Goal: Task Accomplishment & Management: Manage account settings

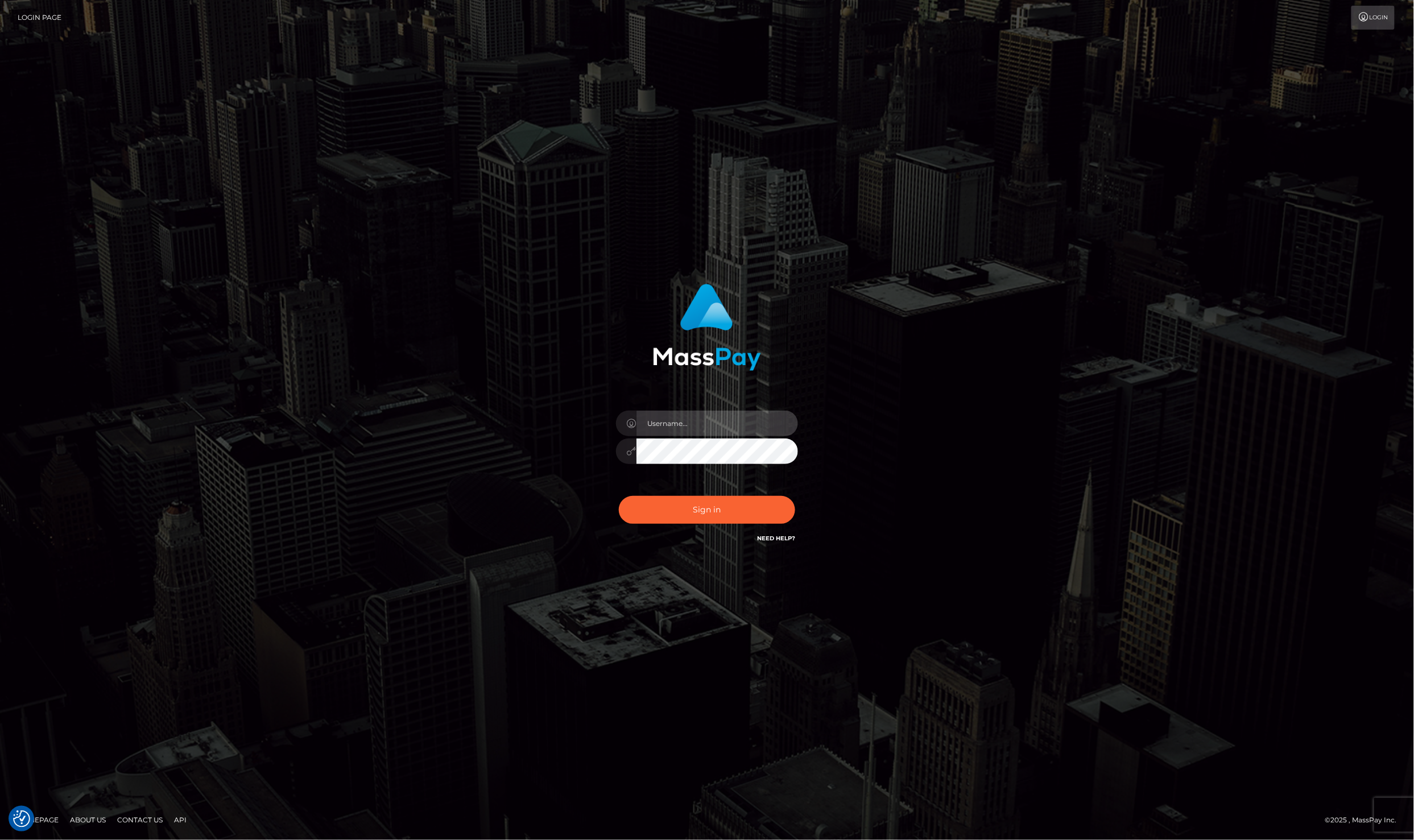
type input "Laila de Asis"
click at [744, 413] on div "Laila de Asis" at bounding box center [707, 445] width 199 height 87
click at [731, 425] on input "Laila de Asis" at bounding box center [717, 423] width 161 height 25
click at [701, 504] on button "Sign in" at bounding box center [707, 510] width 176 height 28
type input "Laila de Asis"
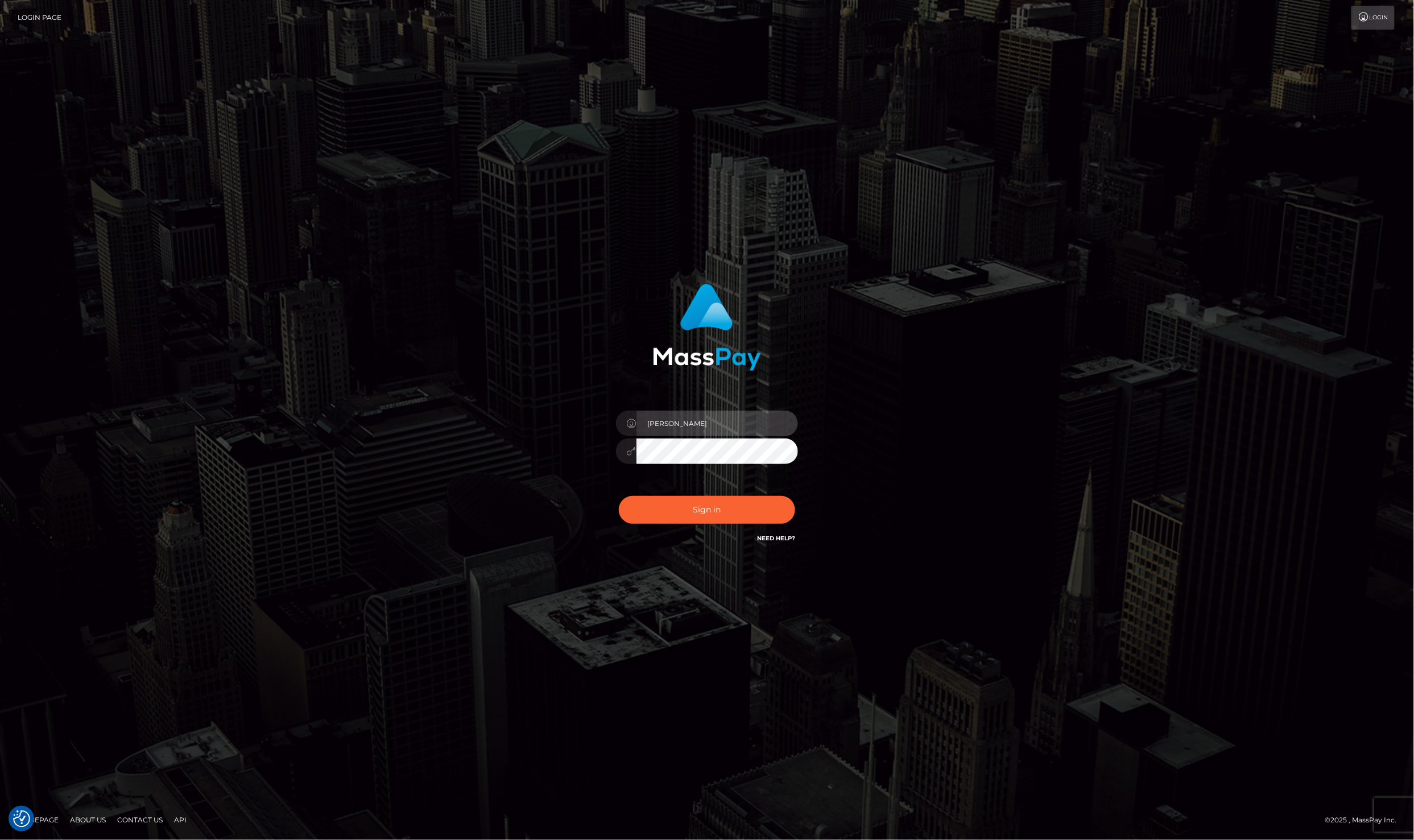
click at [701, 435] on input "Laila de Asis" at bounding box center [717, 423] width 161 height 25
click at [685, 512] on button "Sign in" at bounding box center [707, 510] width 176 height 28
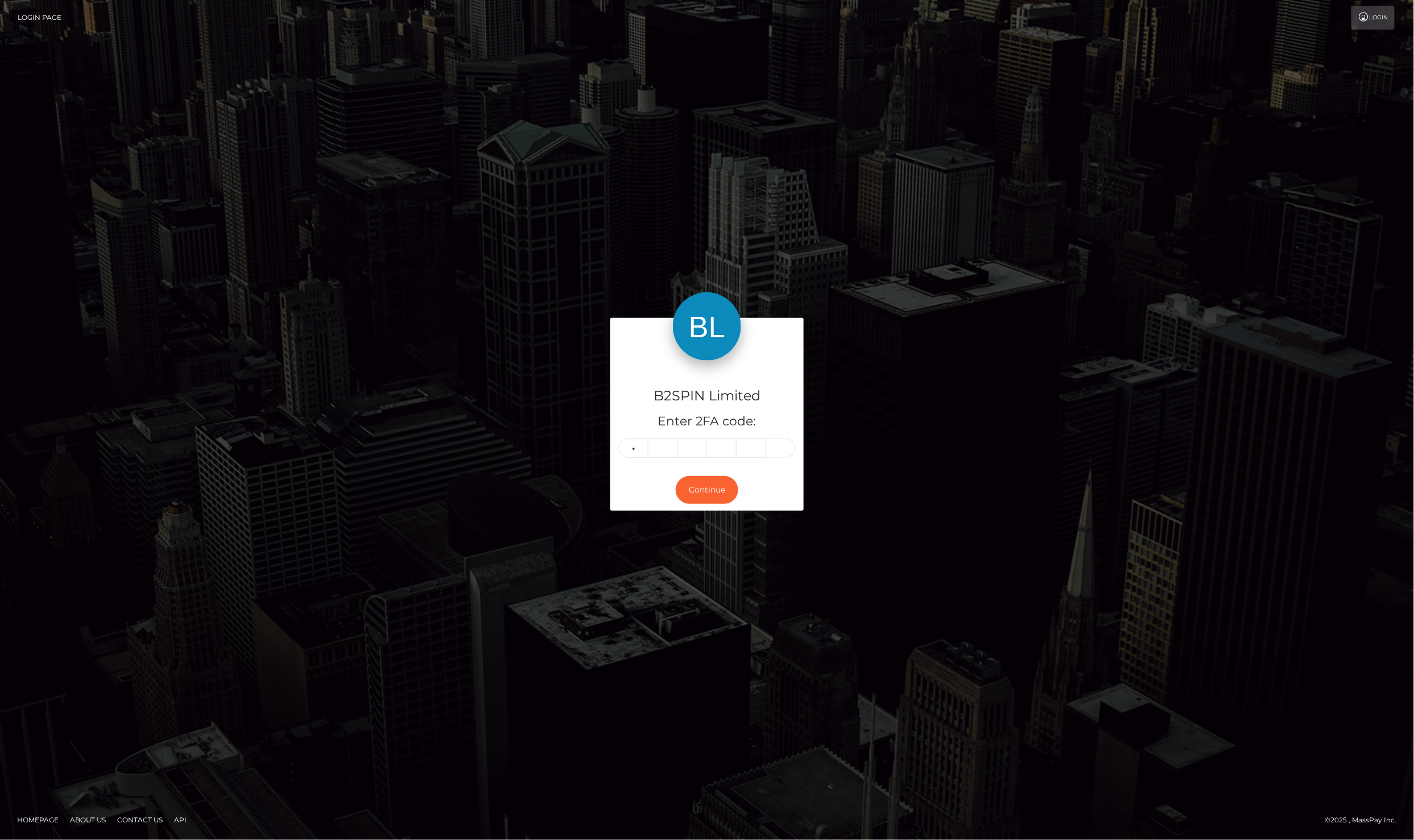
type input "8"
type input "1"
type input "5"
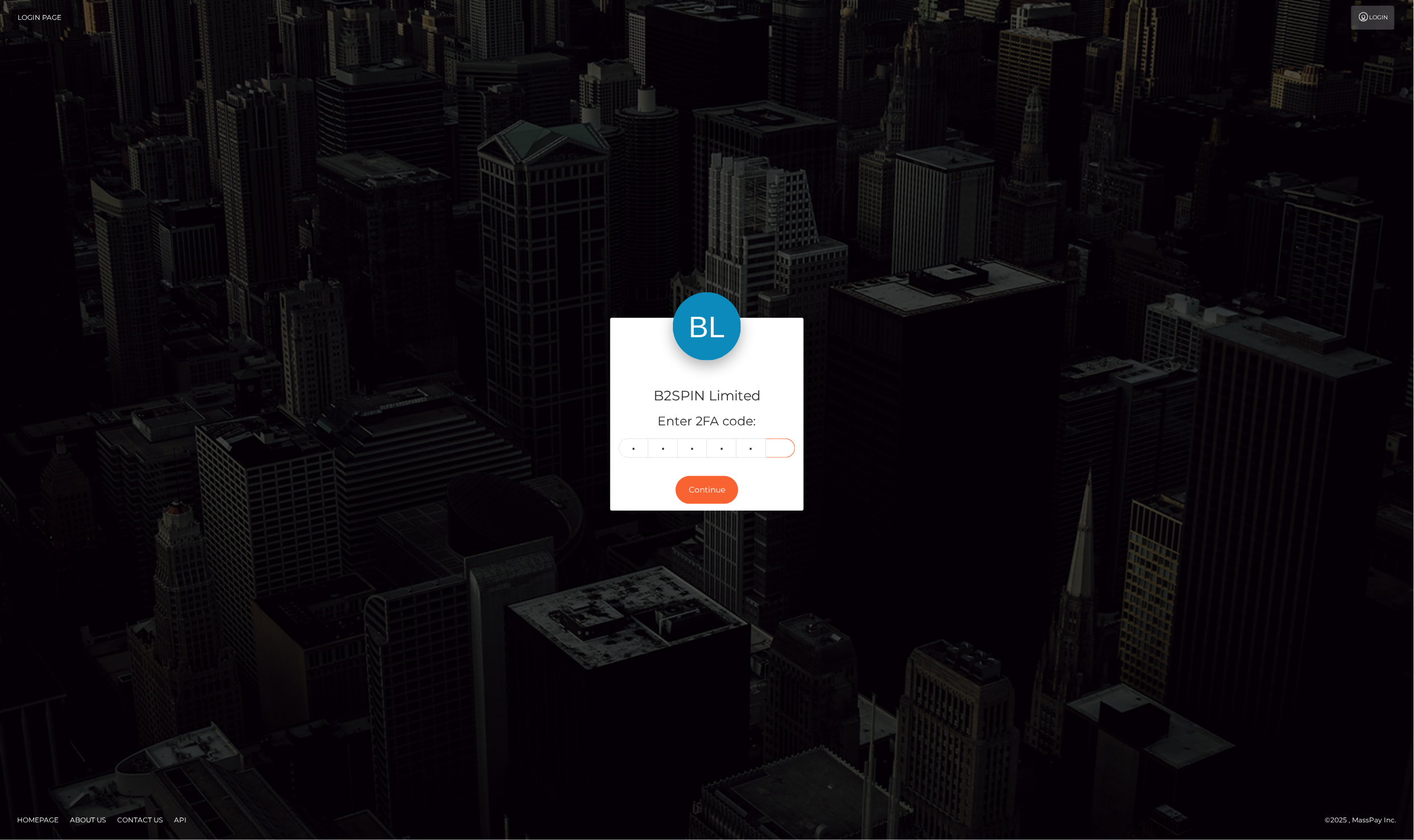
type input "3"
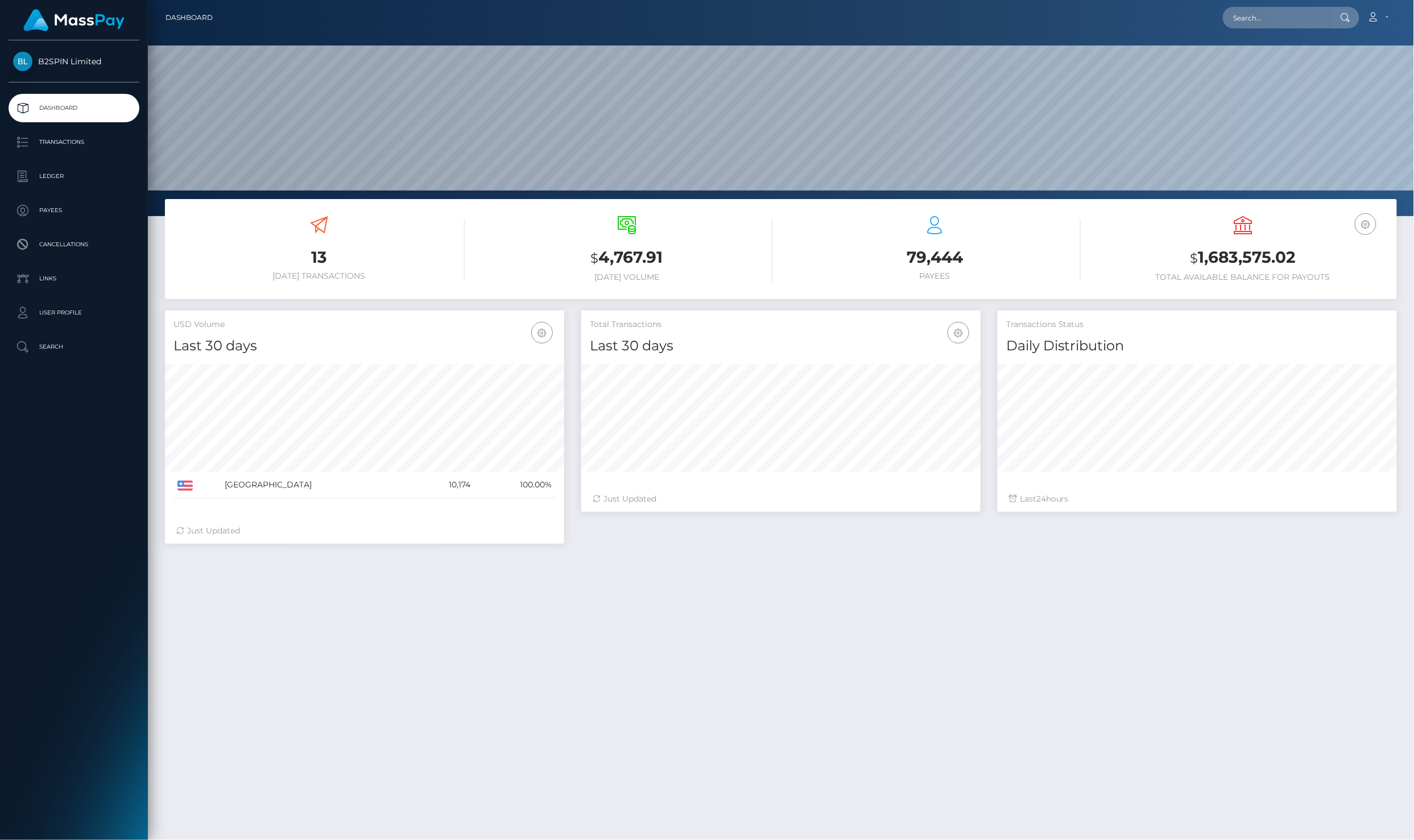
scroll to position [199, 398]
click at [1391, 11] on link "Account" at bounding box center [1378, 18] width 34 height 24
click at [1358, 39] on link "Edit Profile" at bounding box center [1351, 49] width 91 height 21
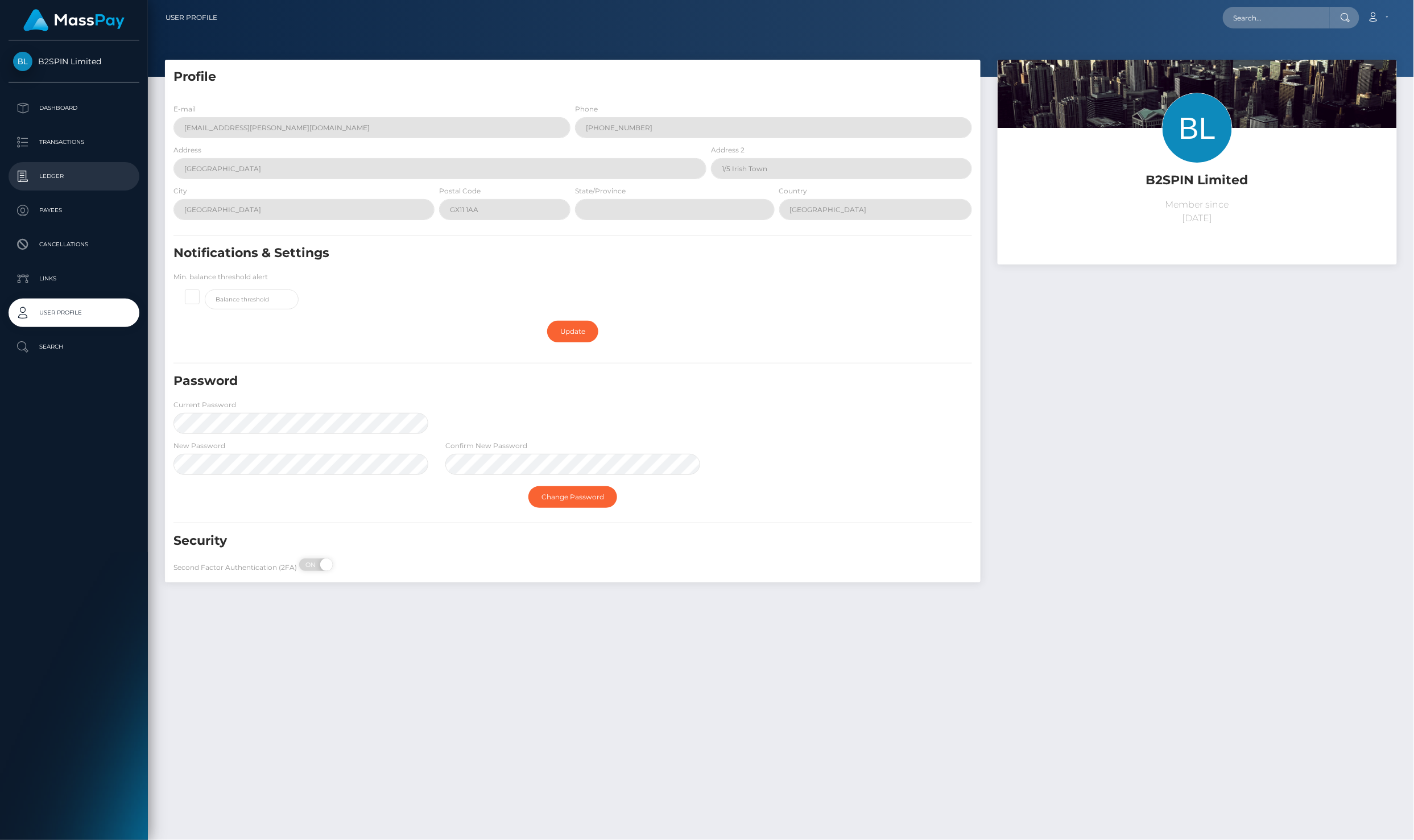
click at [80, 168] on p "Ledger" at bounding box center [74, 176] width 122 height 17
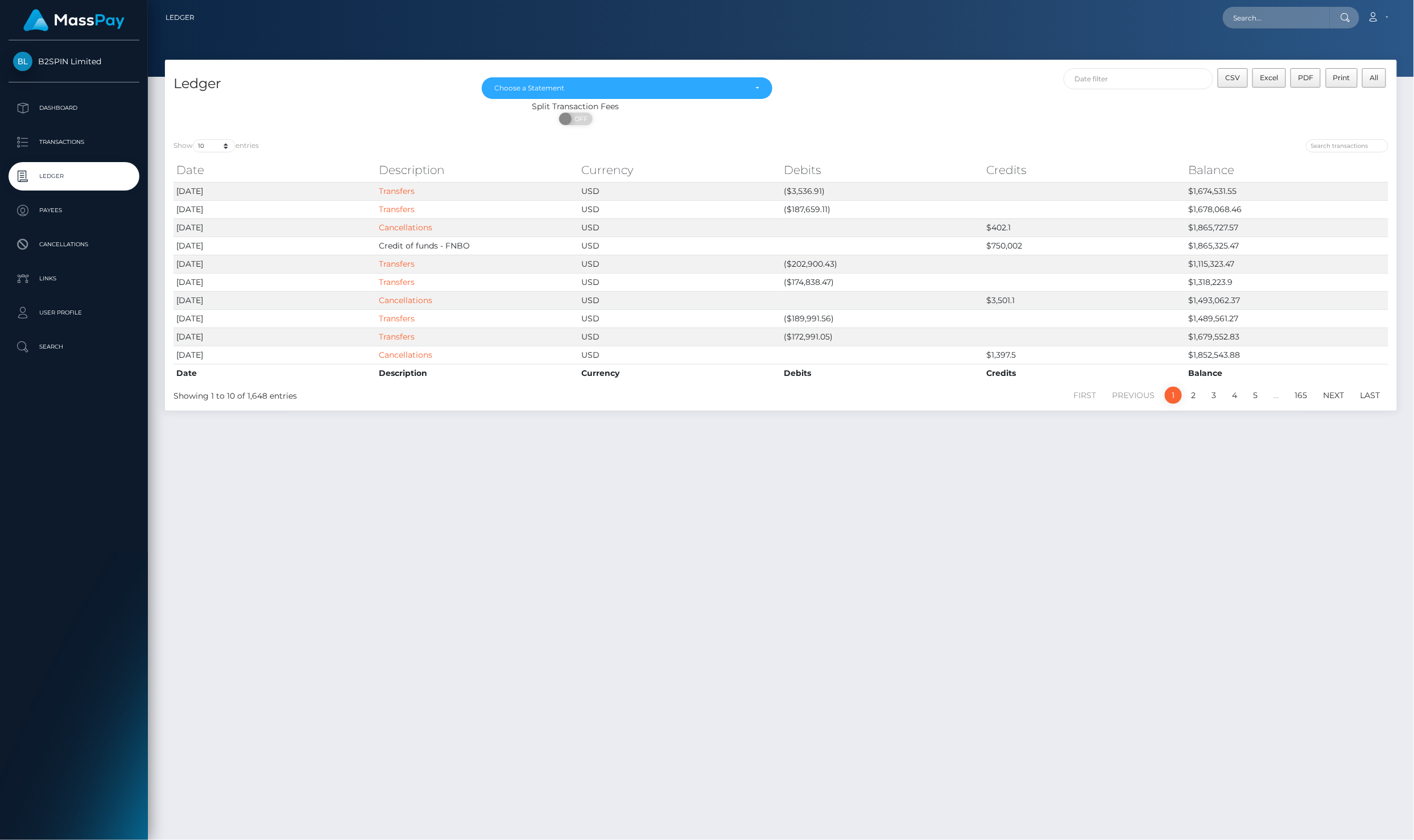
click at [249, 108] on div "Split Transaction Fees" at bounding box center [575, 106] width 822 height 12
click at [204, 141] on select "10 25 50 100 250" at bounding box center [214, 146] width 43 height 13
click at [274, 114] on div "ON OFF" at bounding box center [575, 122] width 822 height 18
click at [210, 143] on select "10 25 50 100 250" at bounding box center [214, 146] width 43 height 13
select select "25"
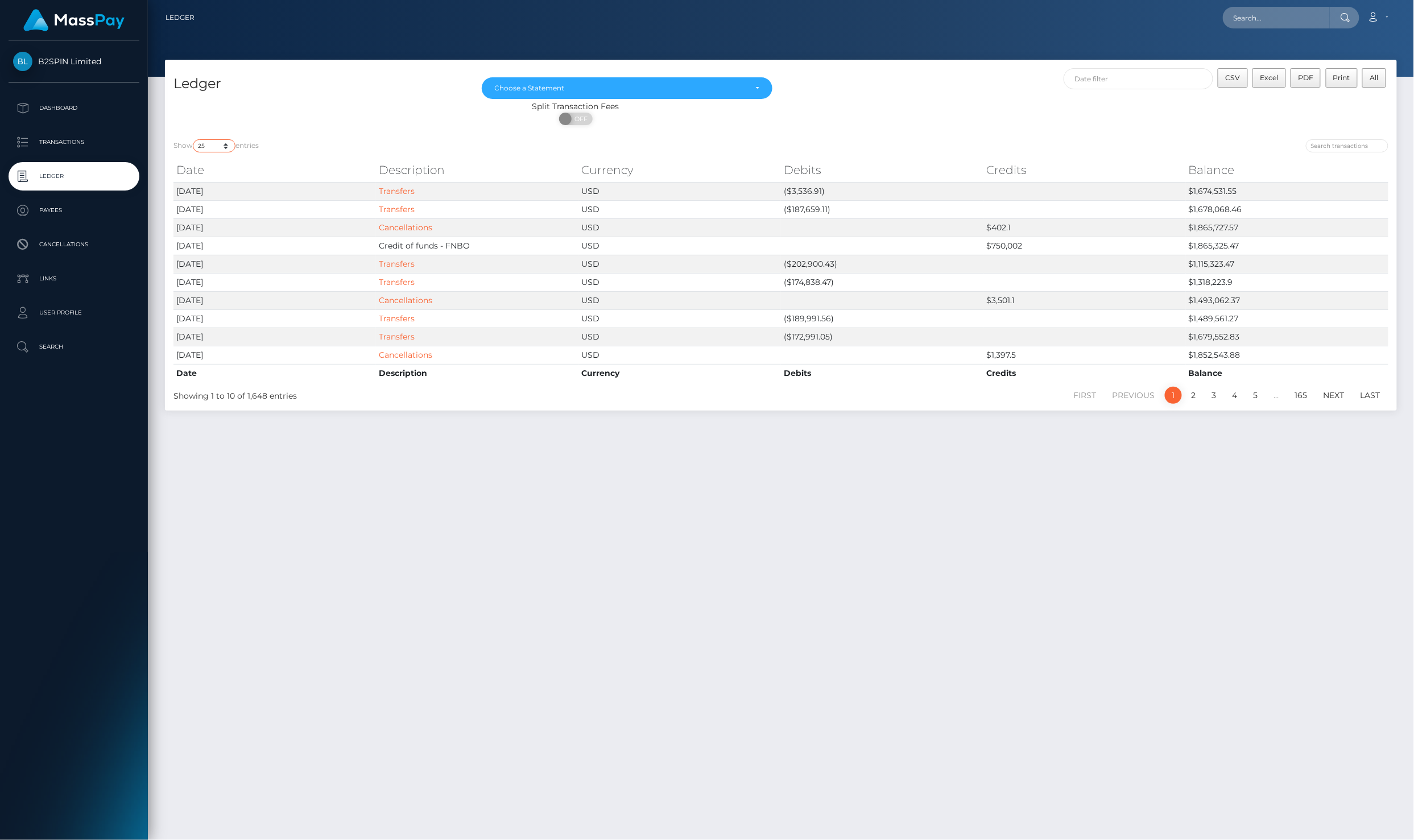
click at [194, 140] on select "10 25 50 100 250" at bounding box center [214, 146] width 43 height 13
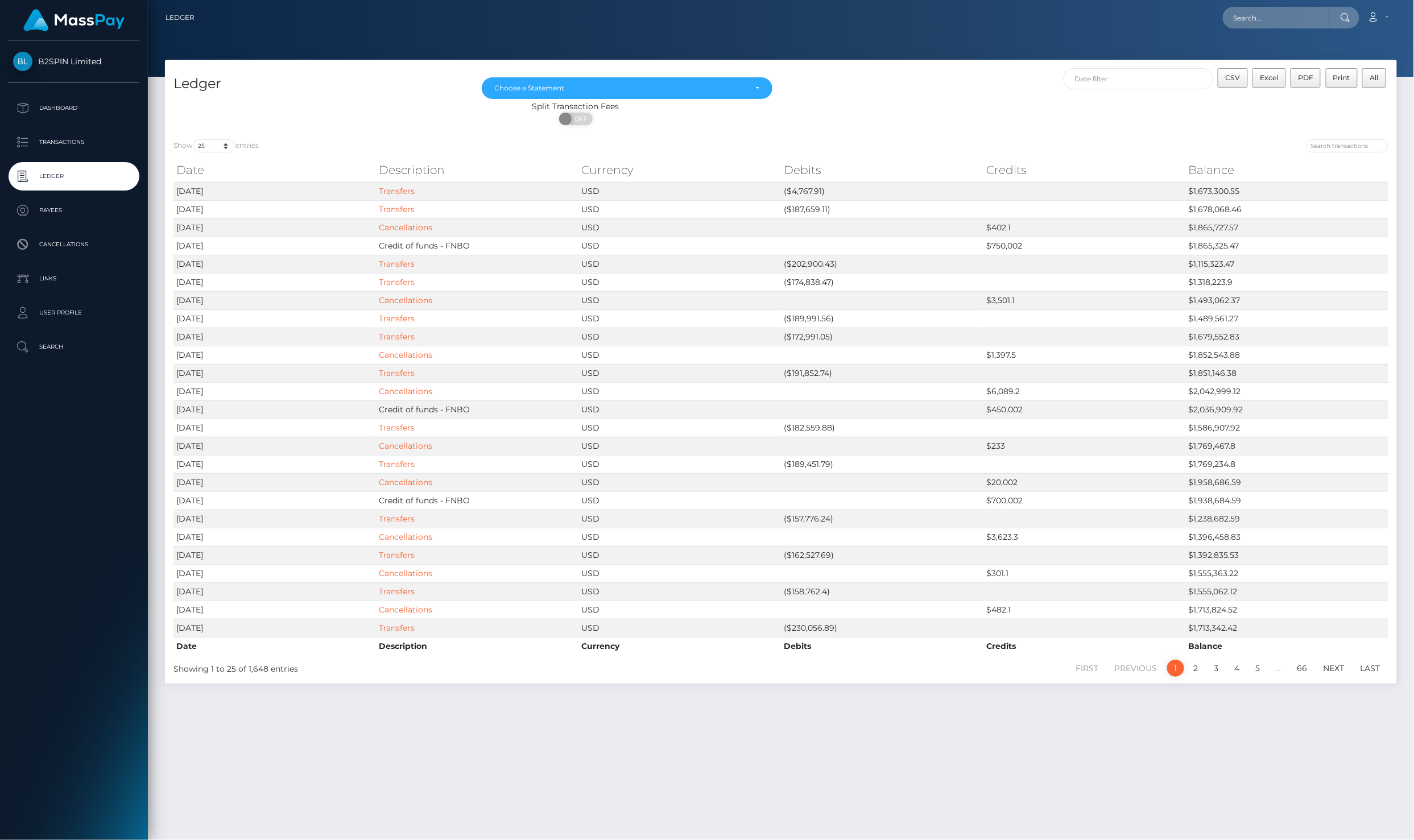
click at [297, 113] on div "ON OFF" at bounding box center [575, 122] width 822 height 18
click at [1209, 126] on div "Split Transaction Fees ON OFF" at bounding box center [781, 116] width 1232 height 30
click at [1234, 78] on span "CSV" at bounding box center [1233, 78] width 15 height 8
click at [515, 87] on div "Choose a Statement" at bounding box center [621, 88] width 252 height 9
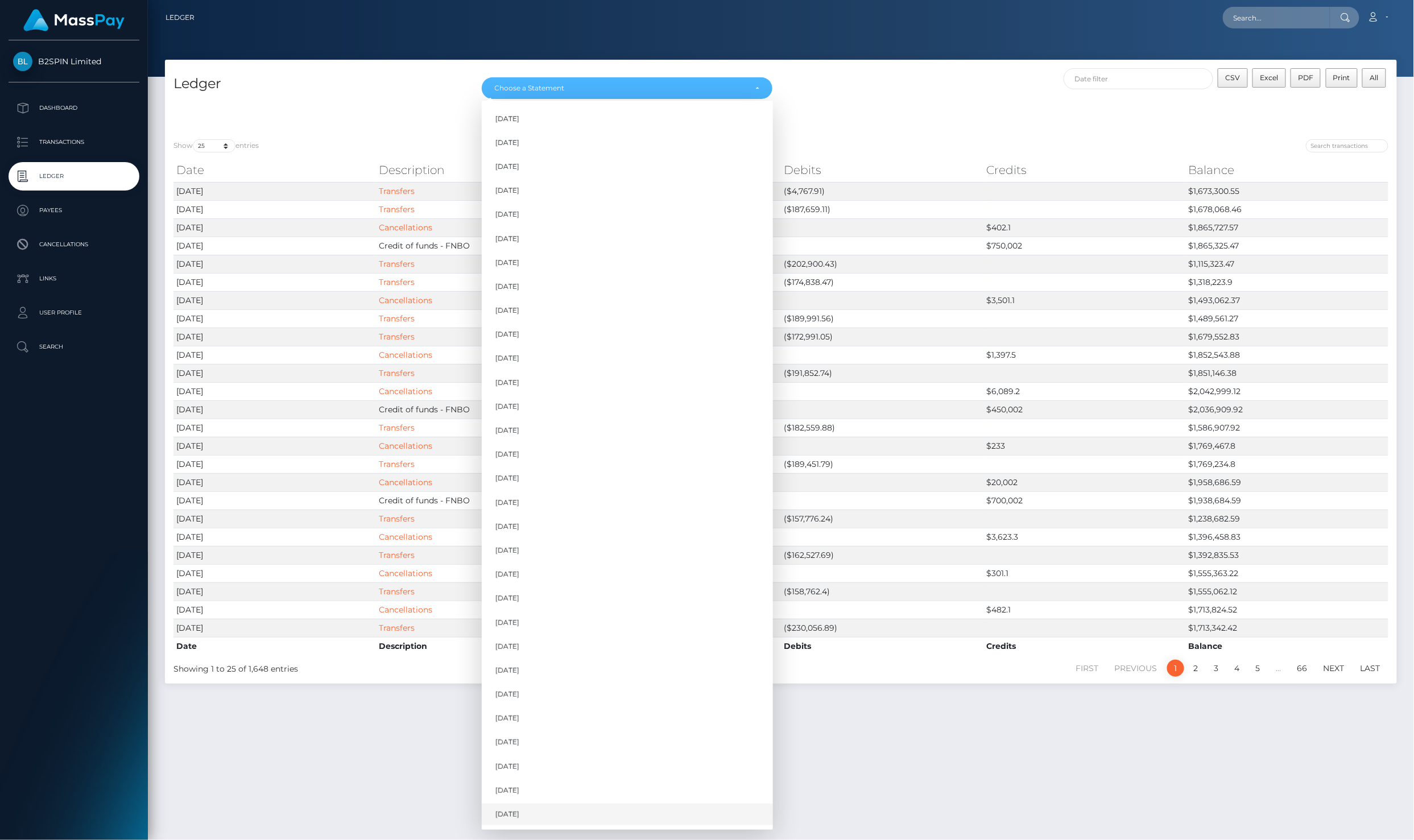
click at [510, 810] on span "[DATE]" at bounding box center [508, 815] width 24 height 11
select select "[DATE]"
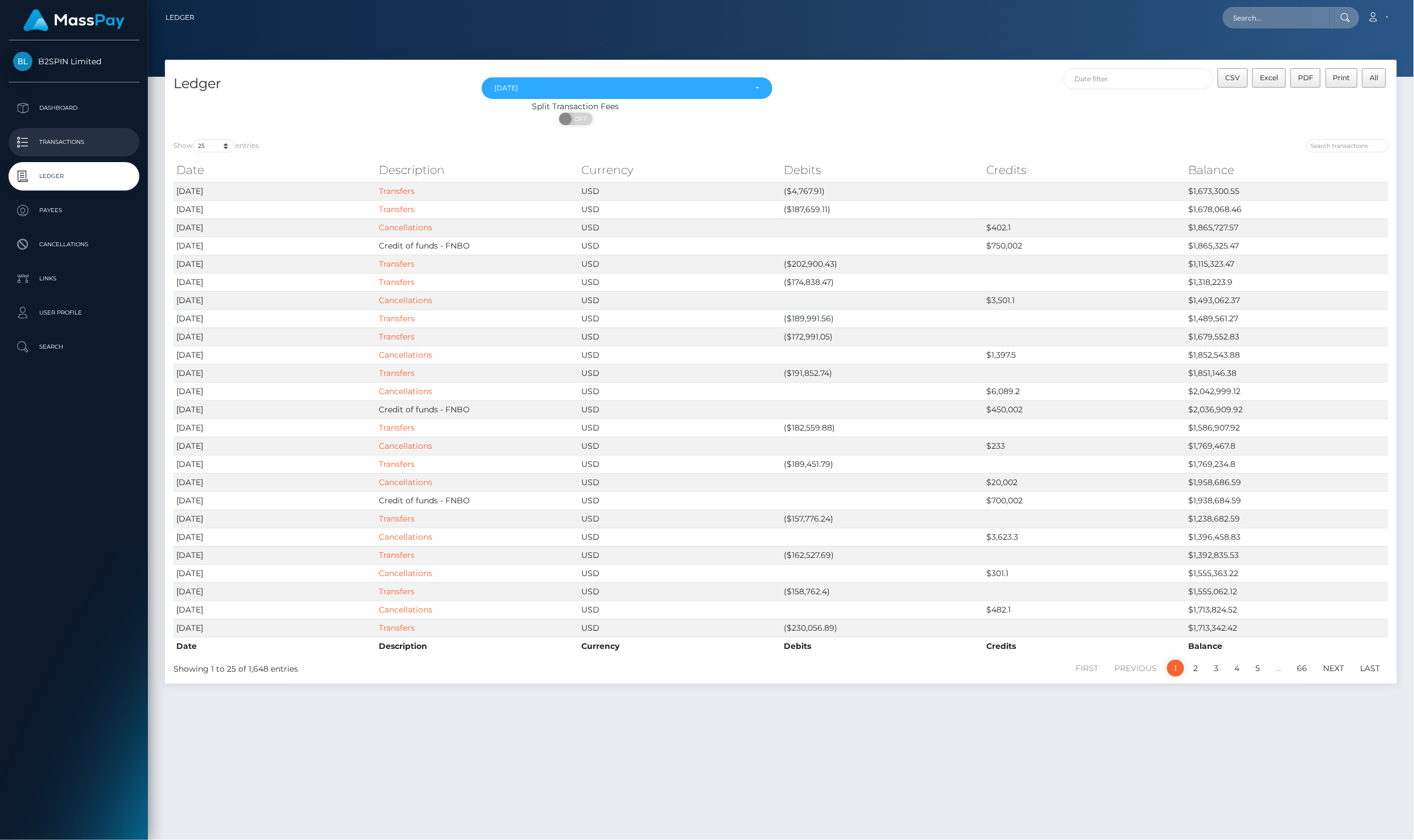
click at [54, 137] on p "Transactions" at bounding box center [74, 142] width 122 height 17
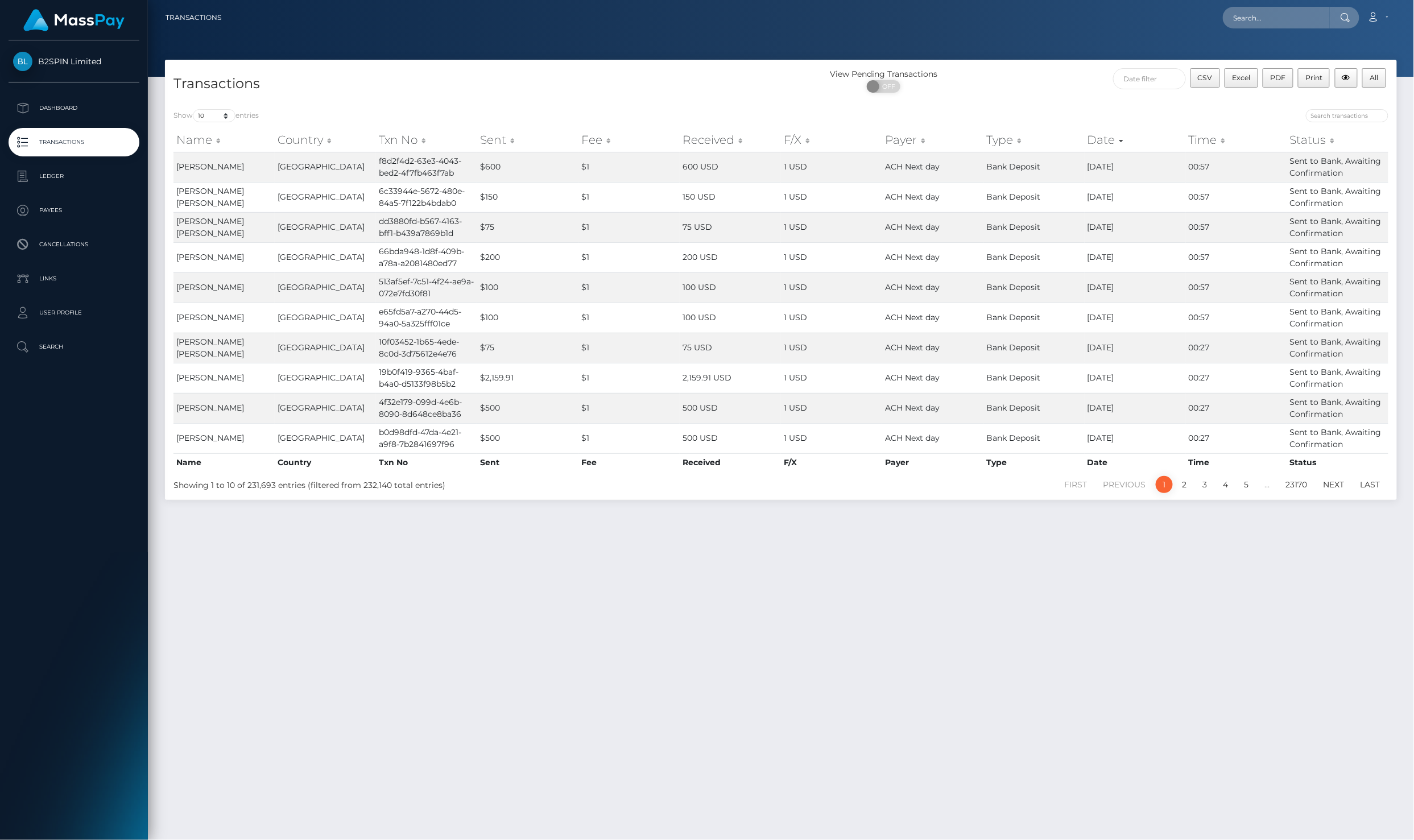
click at [1068, 87] on div "View Pending Transactions ON OFF" at bounding box center [935, 83] width 308 height 30
click at [1147, 83] on input "text" at bounding box center [1150, 79] width 73 height 21
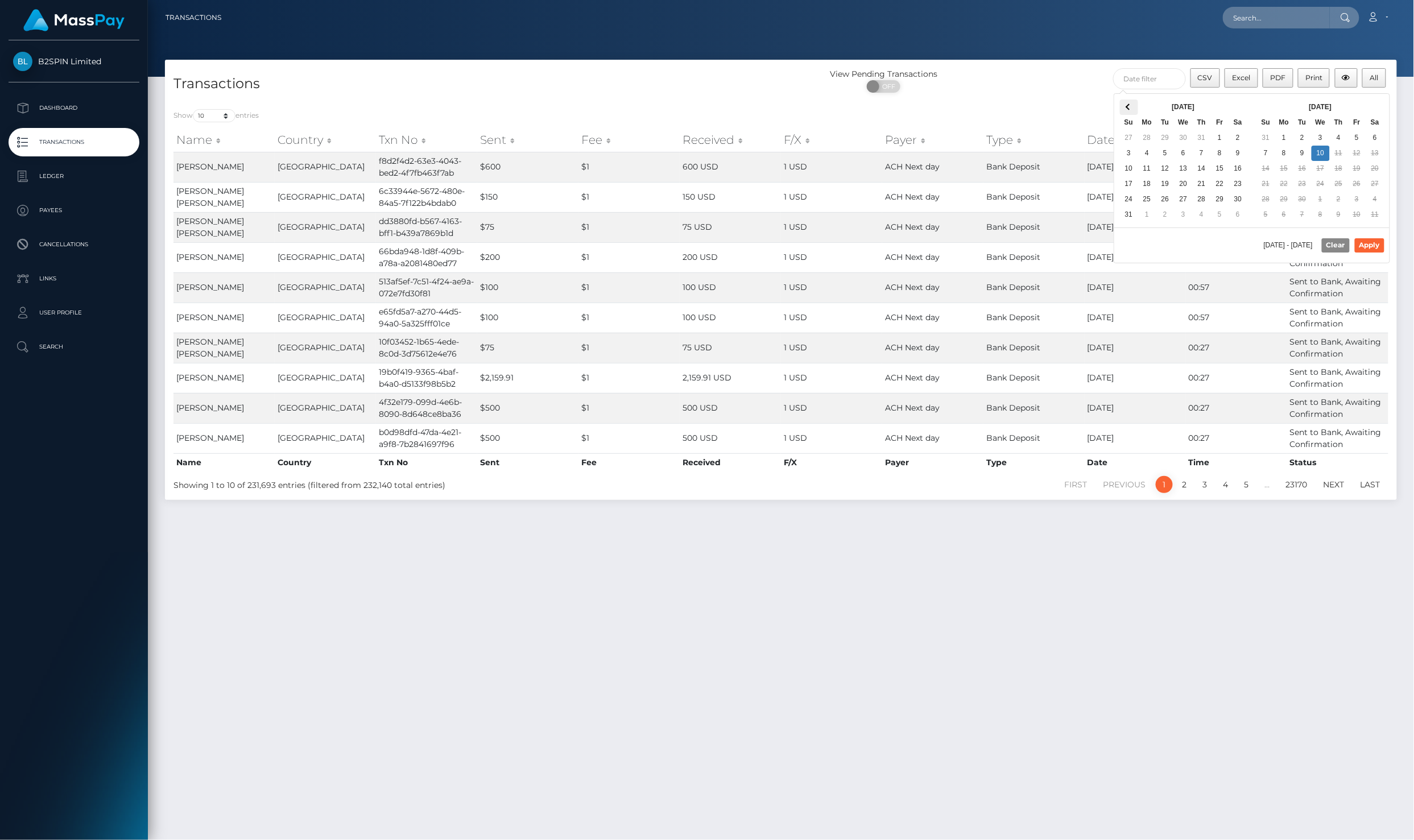
click at [1123, 106] on th at bounding box center [1129, 107] width 18 height 16
click at [1380, 104] on th at bounding box center [1376, 107] width 18 height 16
click at [1136, 111] on th at bounding box center [1129, 107] width 18 height 16
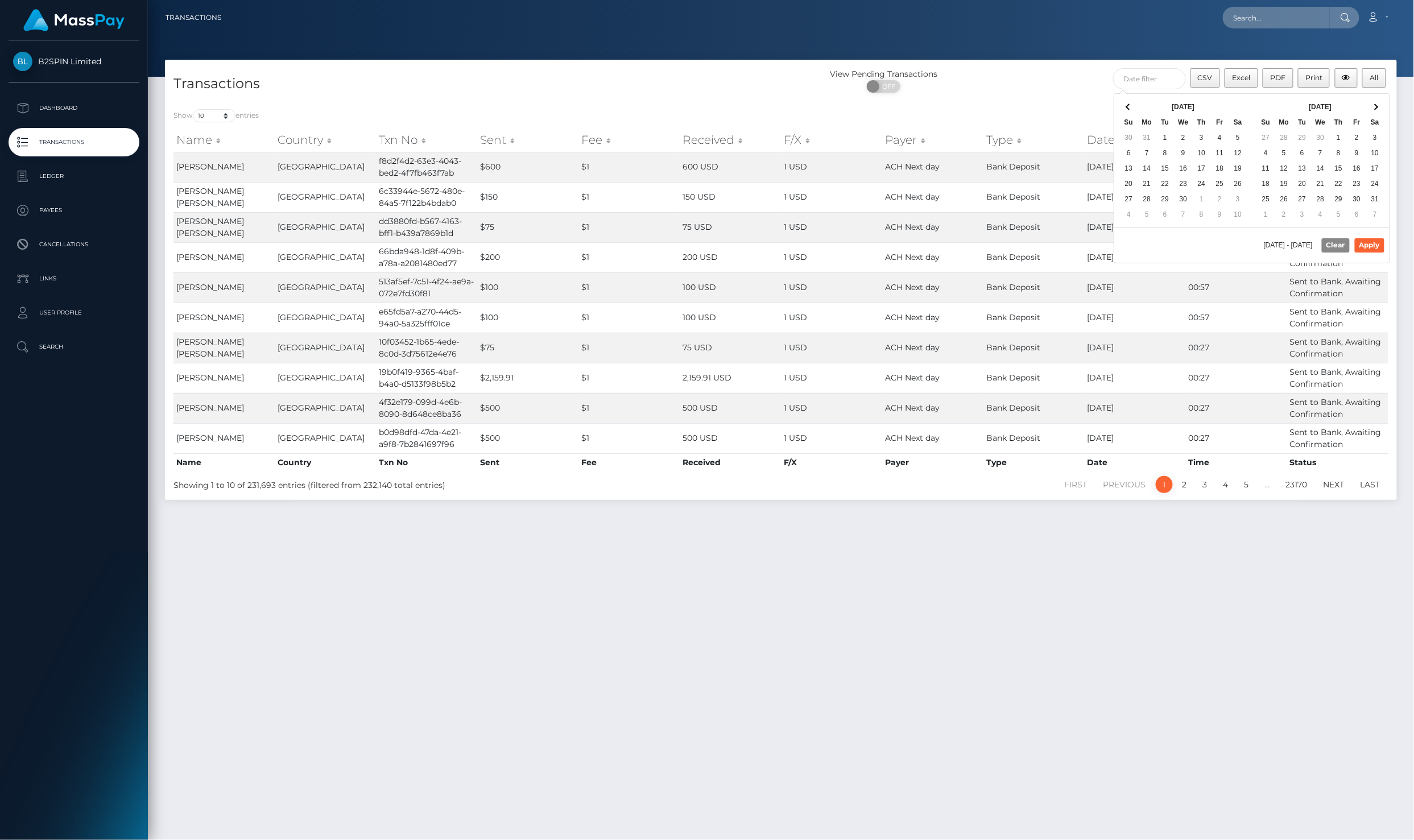
click at [1136, 111] on th at bounding box center [1129, 107] width 18 height 16
click at [1378, 107] on span at bounding box center [1375, 107] width 6 height 6
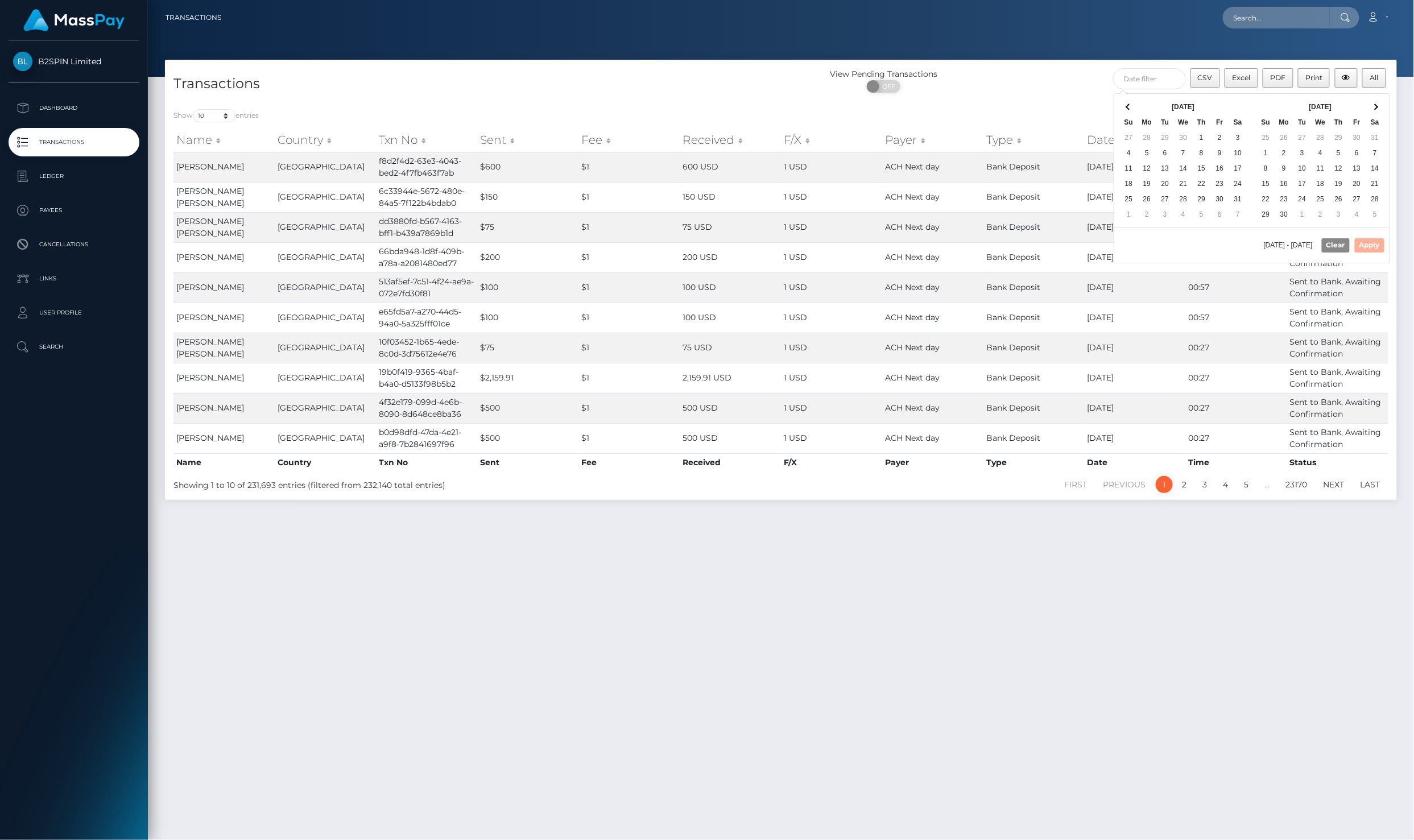
click at [1378, 107] on span at bounding box center [1375, 107] width 6 height 6
click at [1379, 245] on button "Apply" at bounding box center [1370, 245] width 30 height 13
type input "01/01/2025 - 09/10/2025"
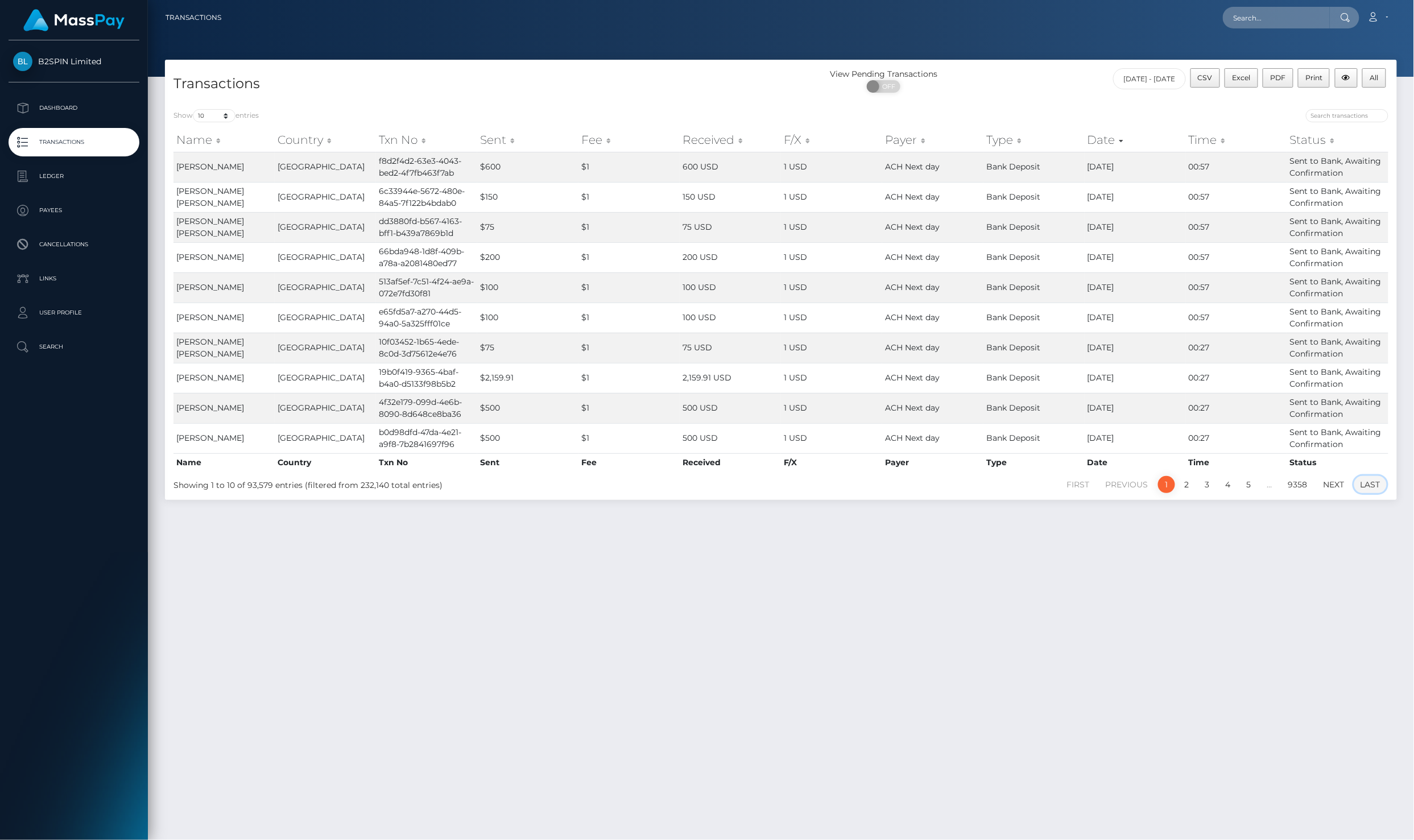
click at [1382, 479] on link "Last" at bounding box center [1371, 485] width 32 height 17
click at [949, 681] on div "Transactions View Pending Transactions ON OFF CSV Excel PDF Print All 01/01/202…" at bounding box center [781, 445] width 1267 height 770
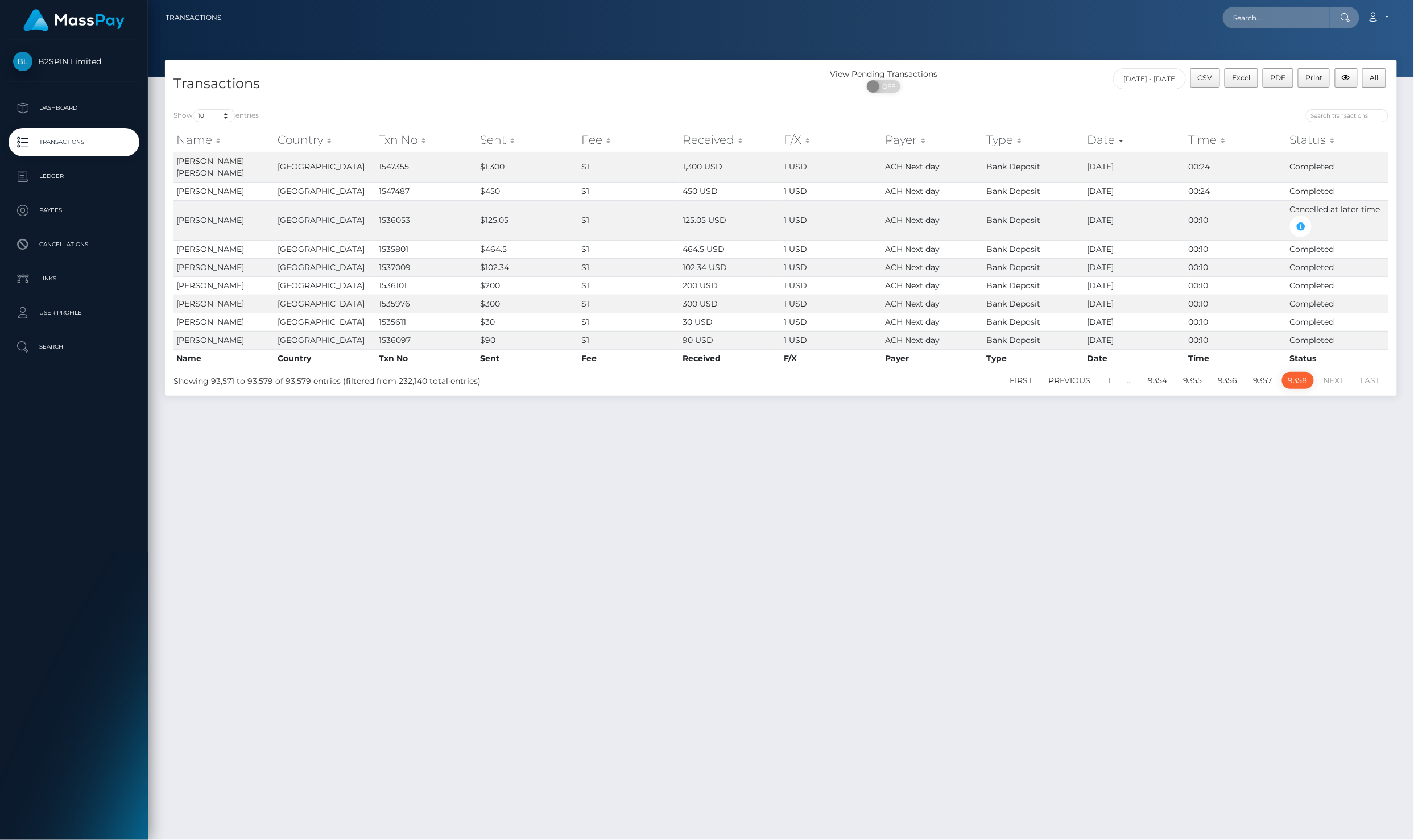
click at [105, 418] on div "B2SPIN Limited Dashboard Transactions Ledger Payees Cancellations Links Search" at bounding box center [74, 439] width 148 height 798
click at [1378, 80] on span "All" at bounding box center [1375, 78] width 8 height 8
click at [303, 141] on th "Country" at bounding box center [326, 140] width 102 height 23
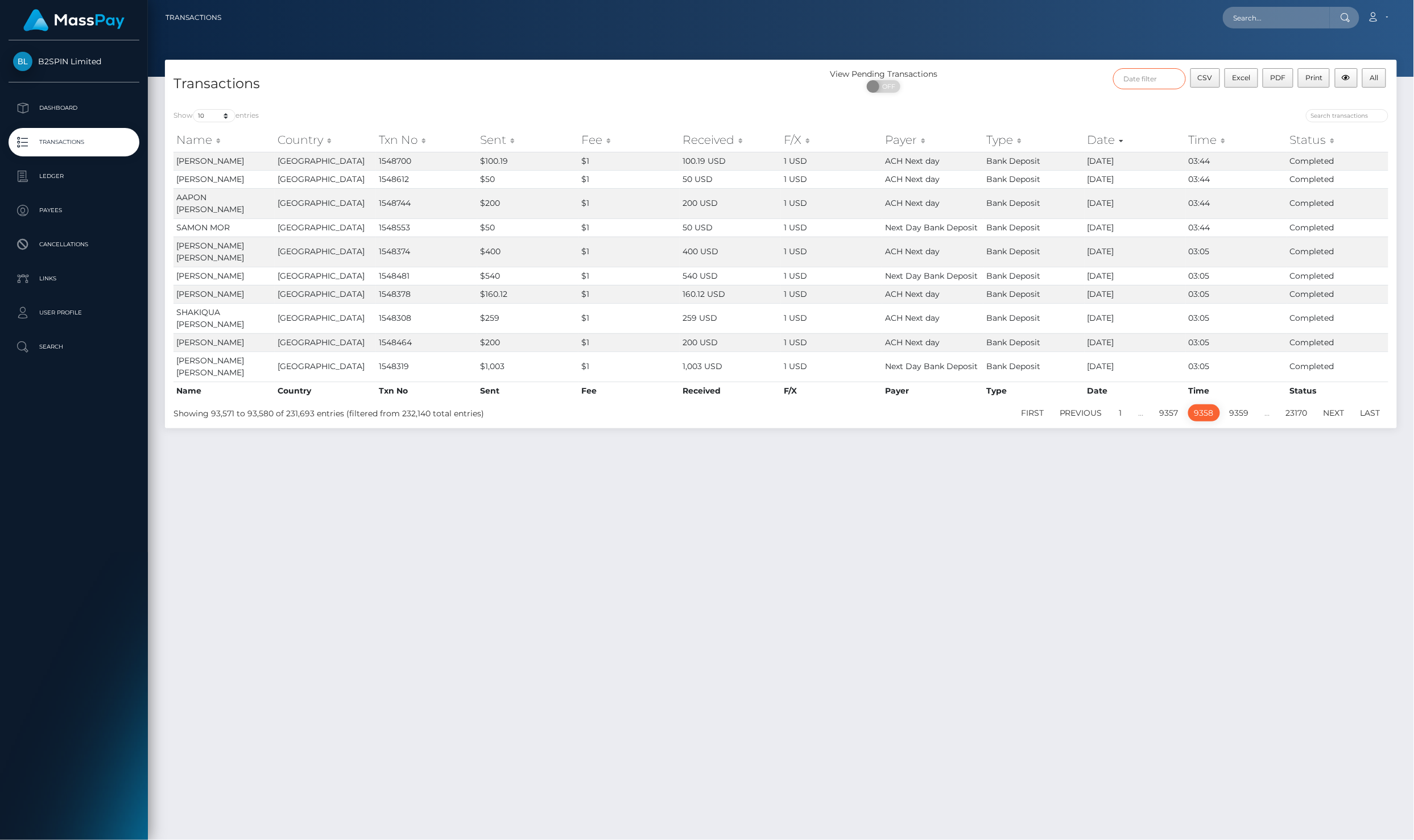
click at [1152, 83] on input "text" at bounding box center [1150, 79] width 73 height 21
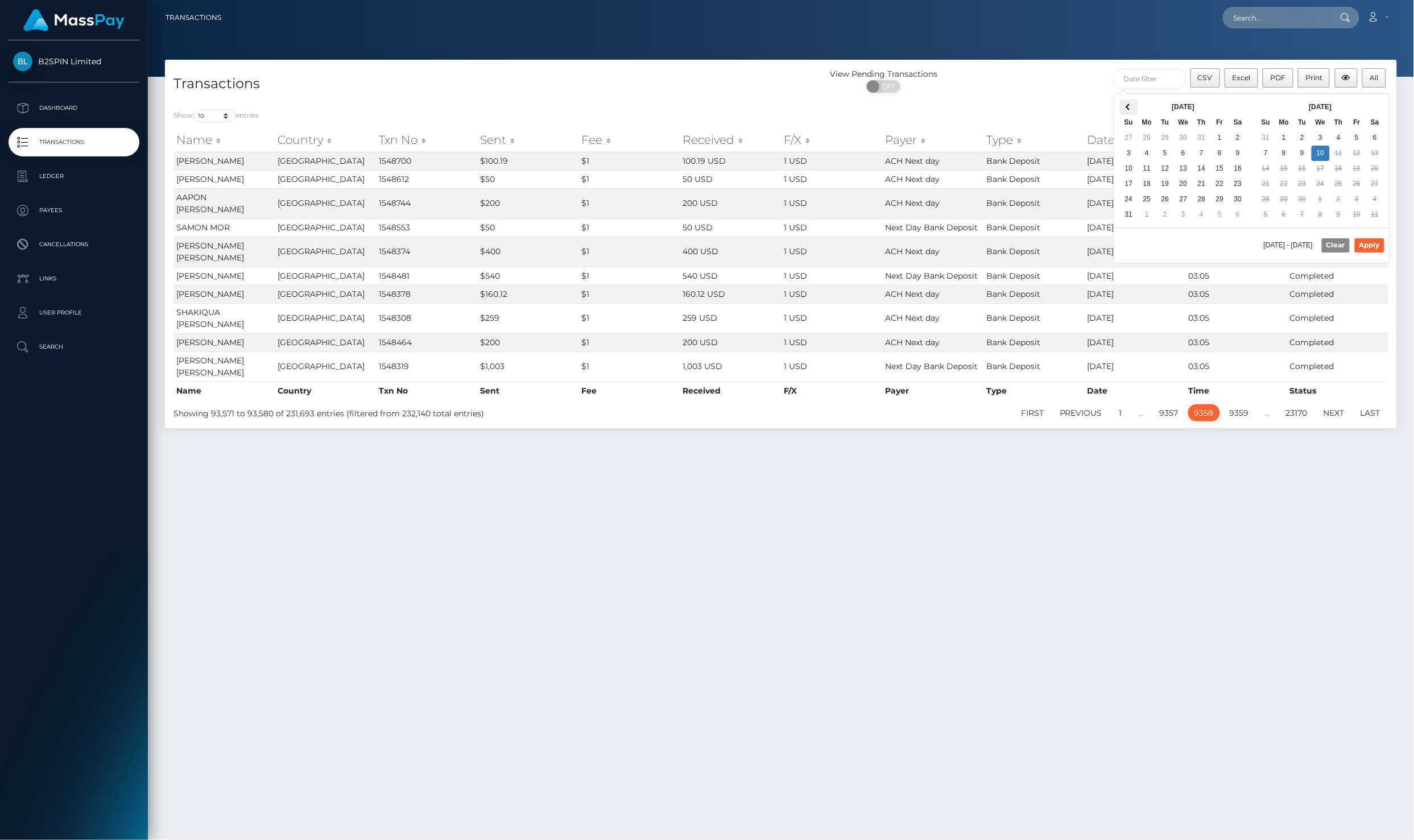
click at [1123, 102] on th at bounding box center [1129, 107] width 18 height 16
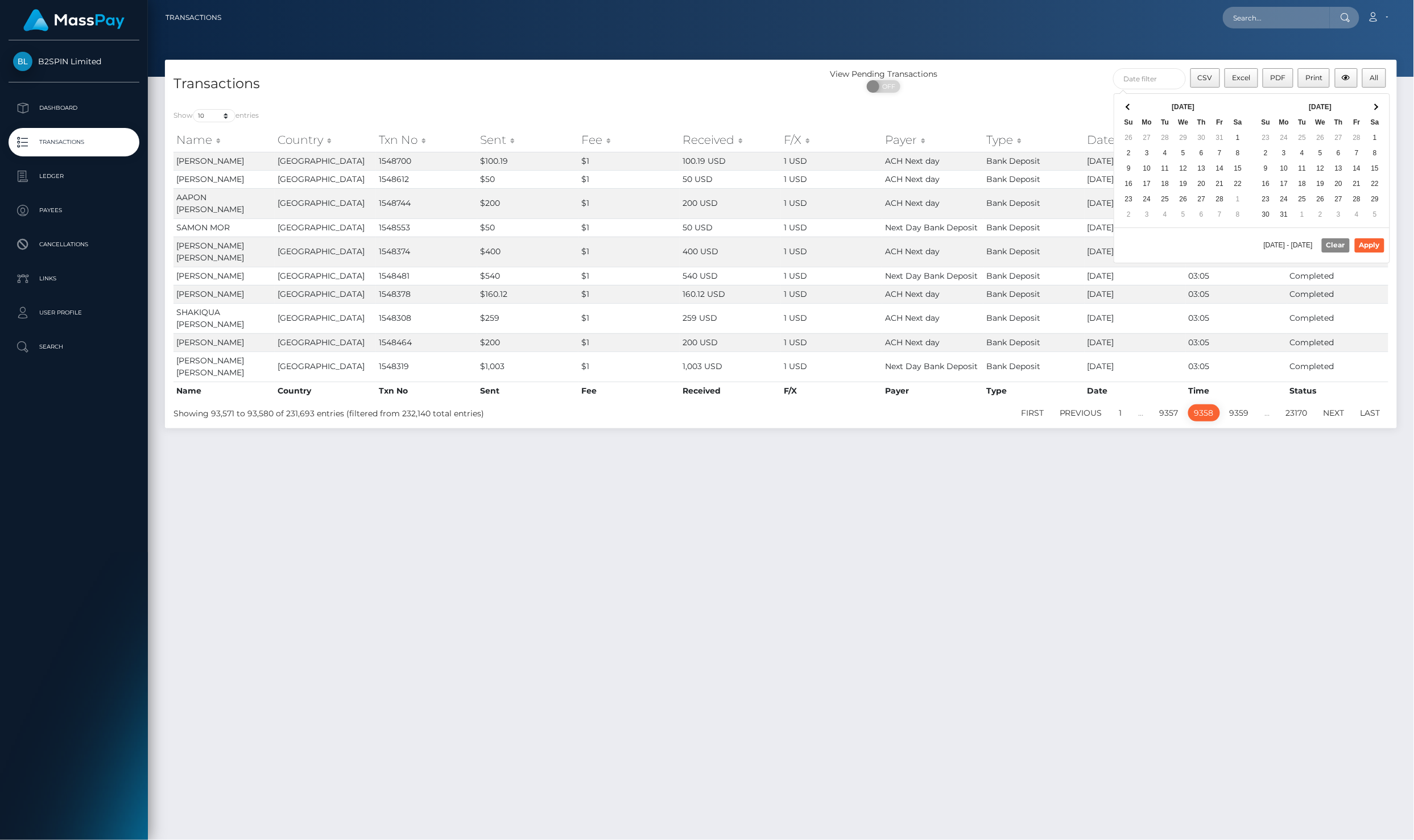
click at [1123, 102] on th at bounding box center [1129, 107] width 18 height 16
click at [1369, 111] on th at bounding box center [1376, 107] width 18 height 16
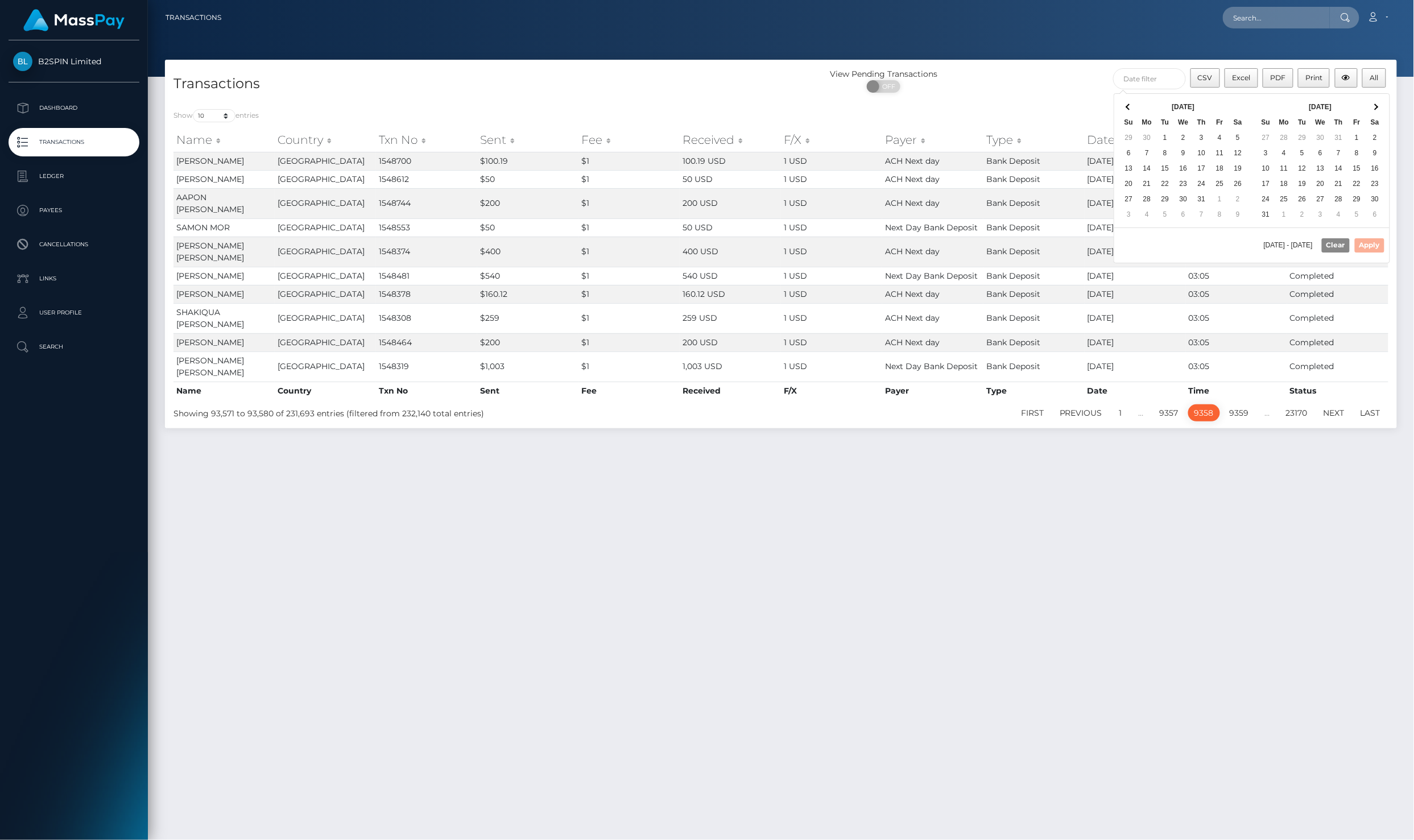
click at [1369, 111] on th at bounding box center [1376, 107] width 18 height 16
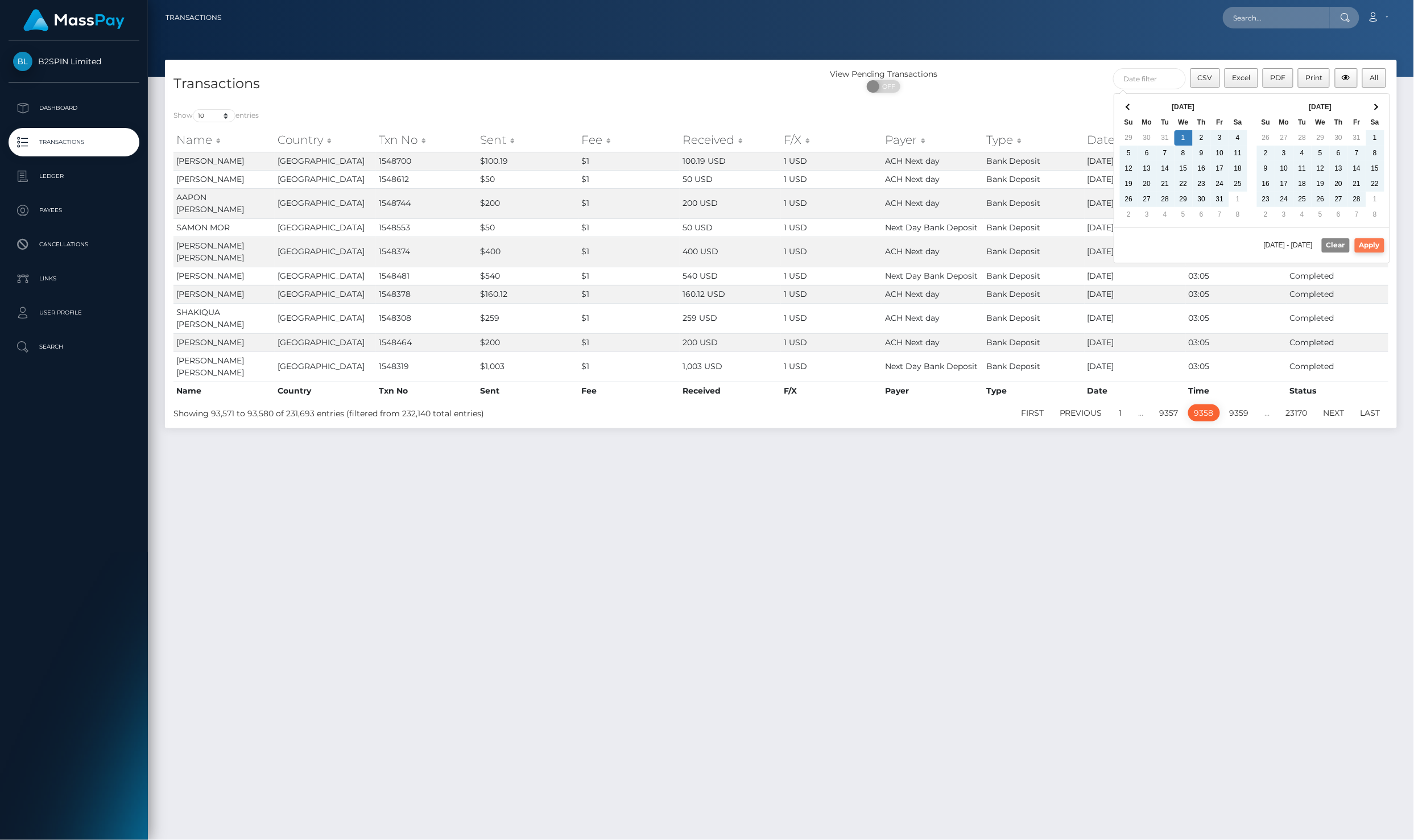
click at [1366, 243] on button "Apply" at bounding box center [1370, 245] width 30 height 13
type input "01/01/2025 - 09/10/2025"
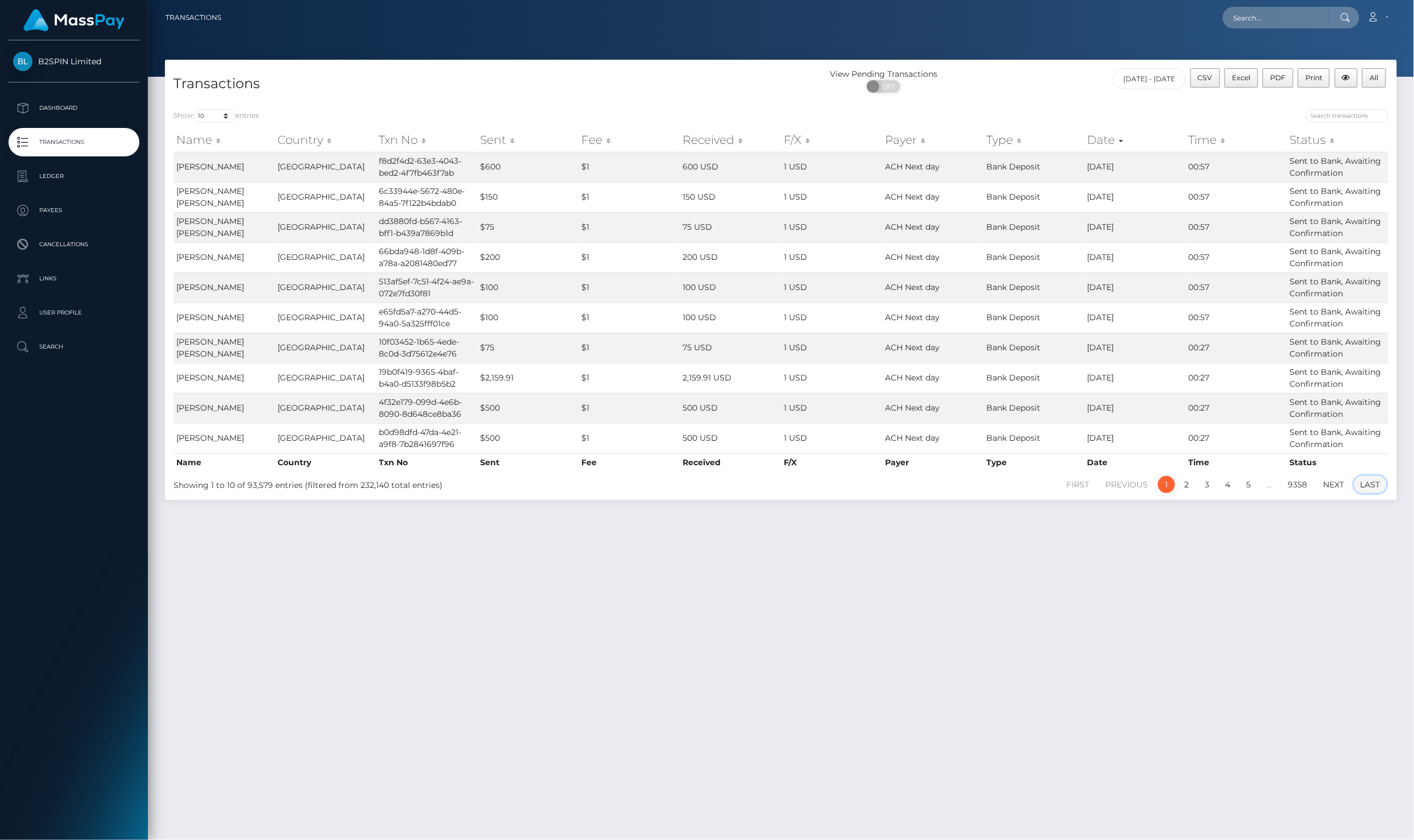
click at [1375, 485] on link "Last" at bounding box center [1371, 485] width 32 height 17
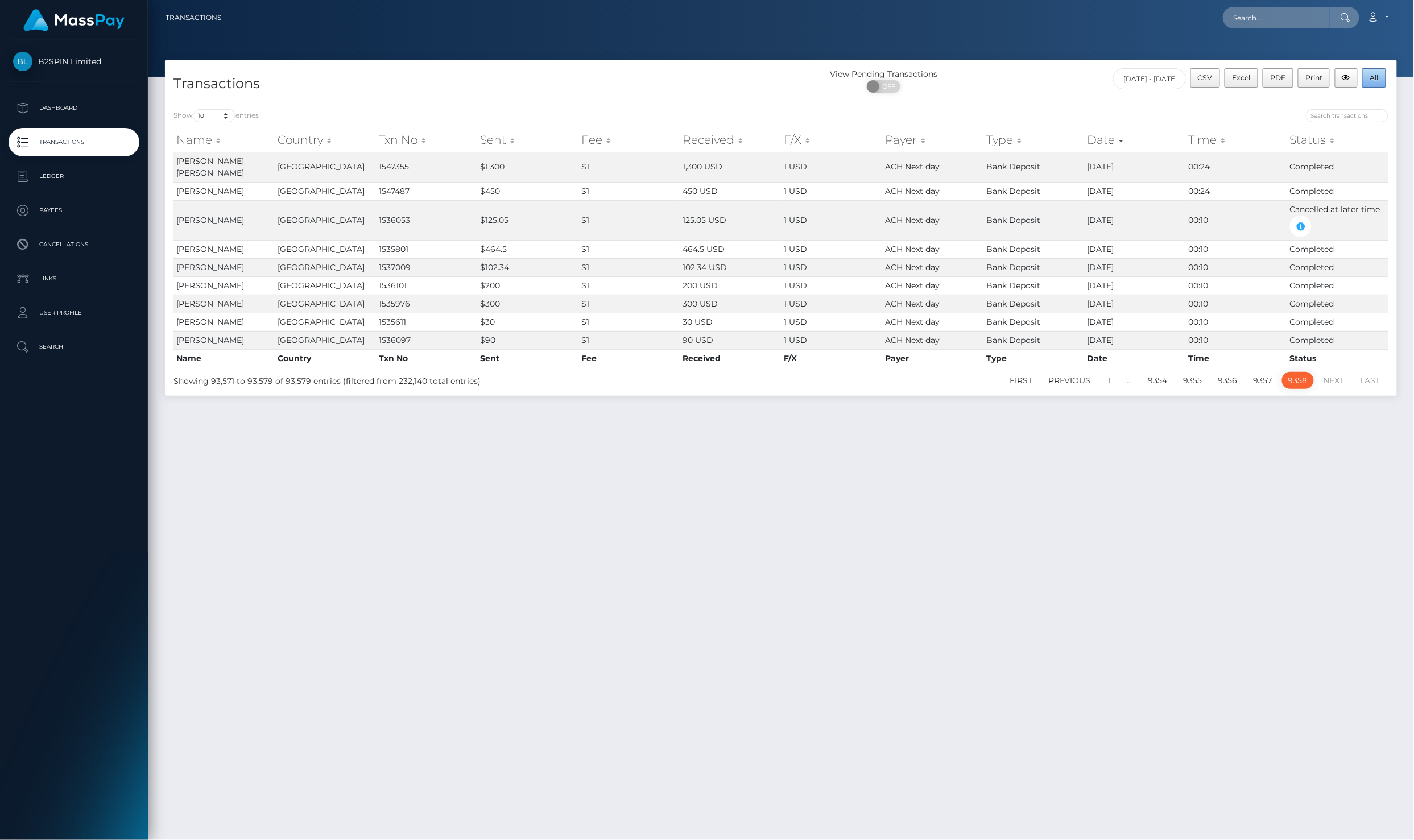
click at [1375, 83] on button "All" at bounding box center [1375, 78] width 24 height 19
click at [85, 173] on p "Ledger" at bounding box center [74, 176] width 122 height 17
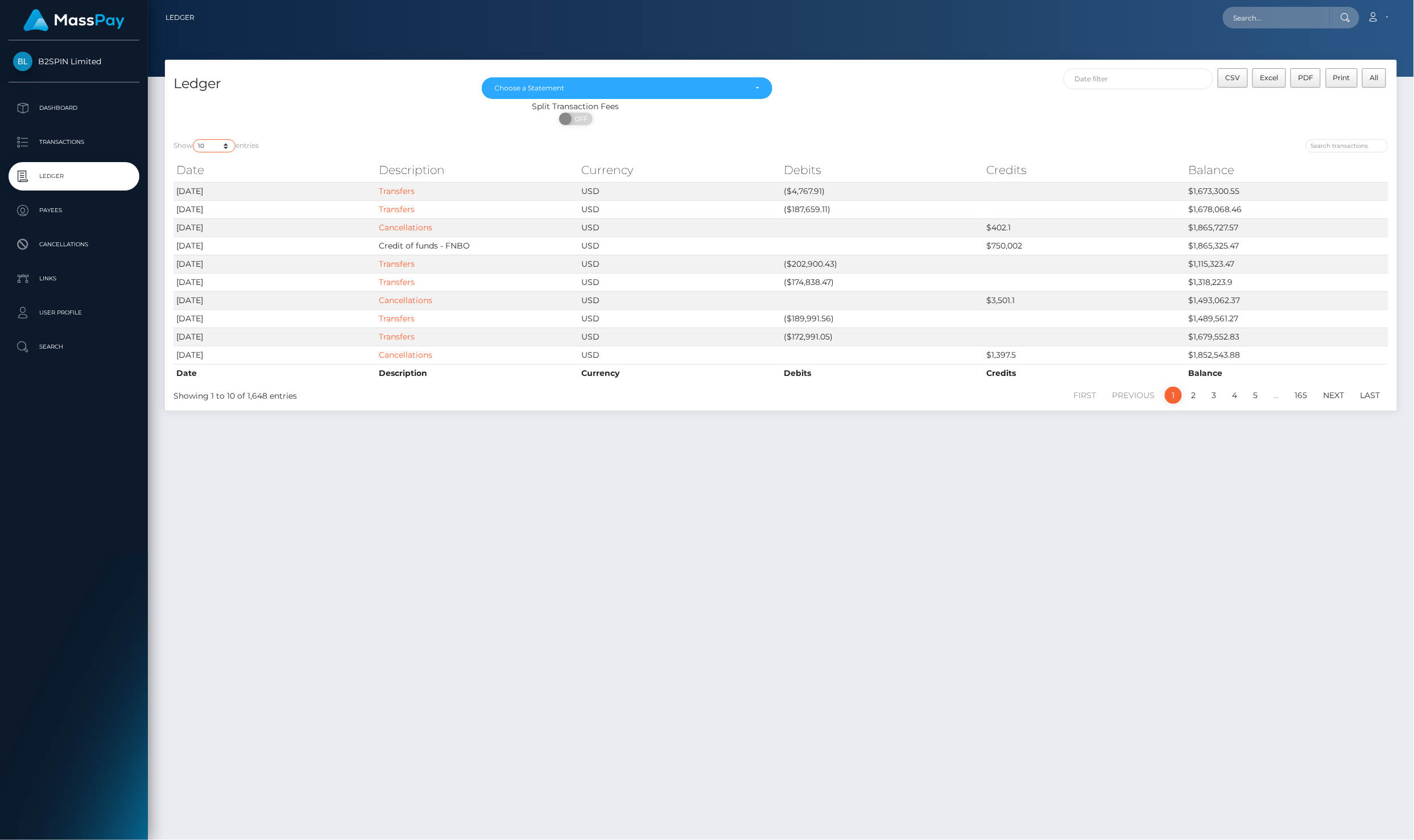
click at [223, 141] on select "10 25 50 100 250" at bounding box center [214, 146] width 43 height 13
select select "25"
click at [194, 140] on select "10 25 50 100 250" at bounding box center [214, 146] width 43 height 13
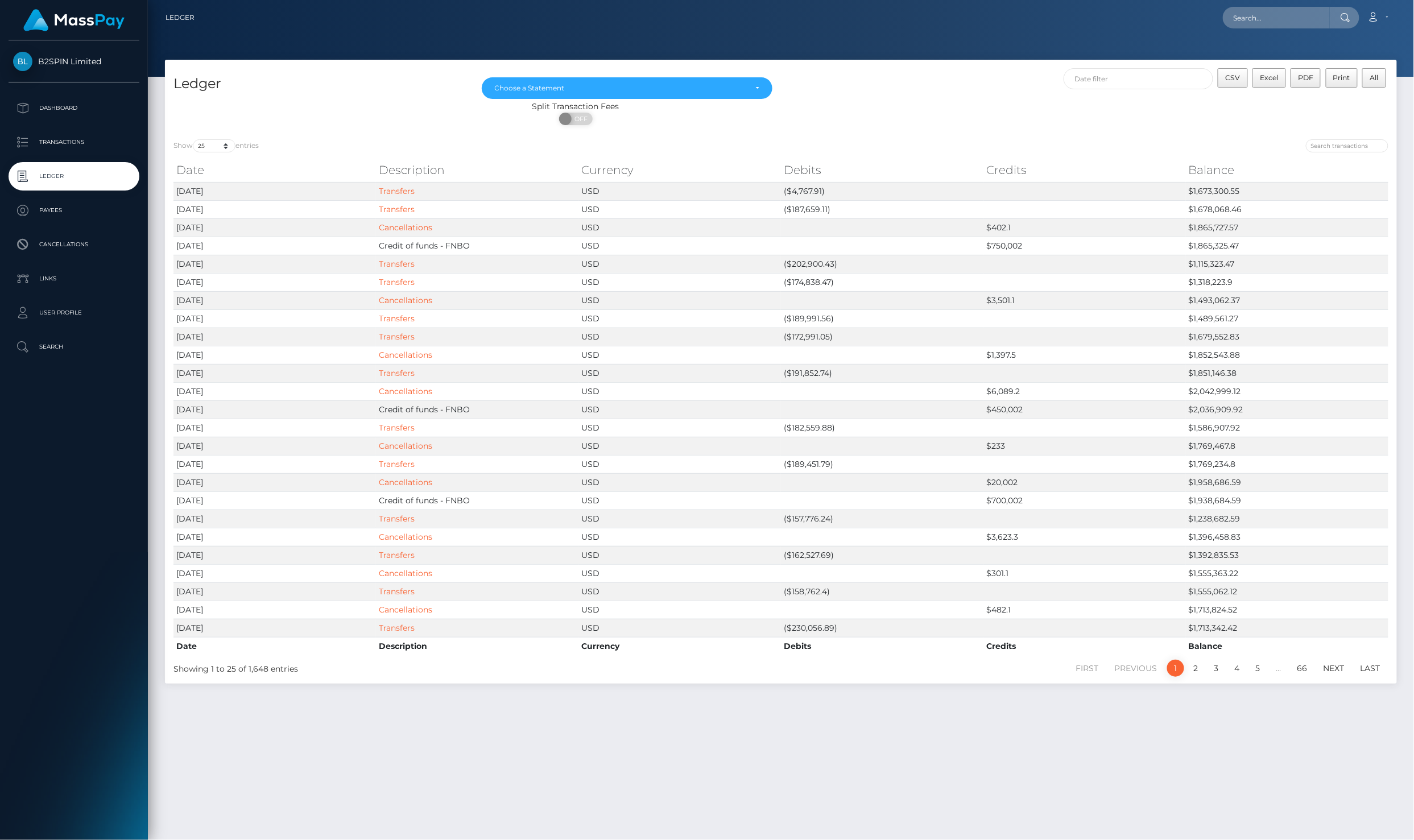
click at [278, 104] on div "Split Transaction Fees" at bounding box center [575, 106] width 822 height 12
click at [1091, 131] on div "Show 10 25 50 100 250 entries Date Description Currency Debits Credits Balance …" at bounding box center [781, 408] width 1232 height 553
click at [1222, 83] on button "CSV" at bounding box center [1233, 78] width 30 height 19
drag, startPoint x: 767, startPoint y: 160, endPoint x: 760, endPoint y: 154, distance: 9.2
click at [767, 160] on th "Currency" at bounding box center [679, 170] width 202 height 23
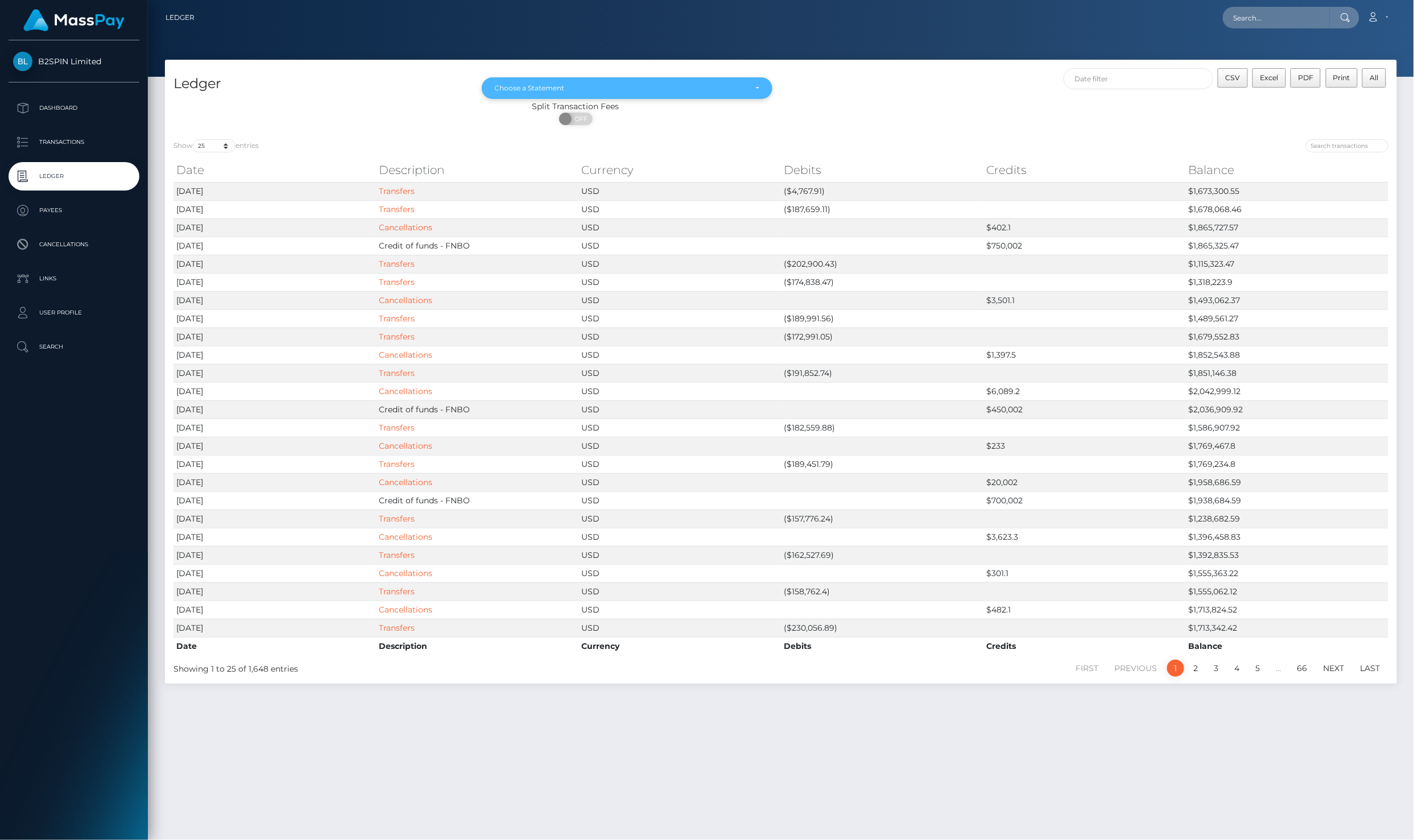
click at [710, 78] on div "Choose a Statement" at bounding box center [627, 88] width 291 height 22
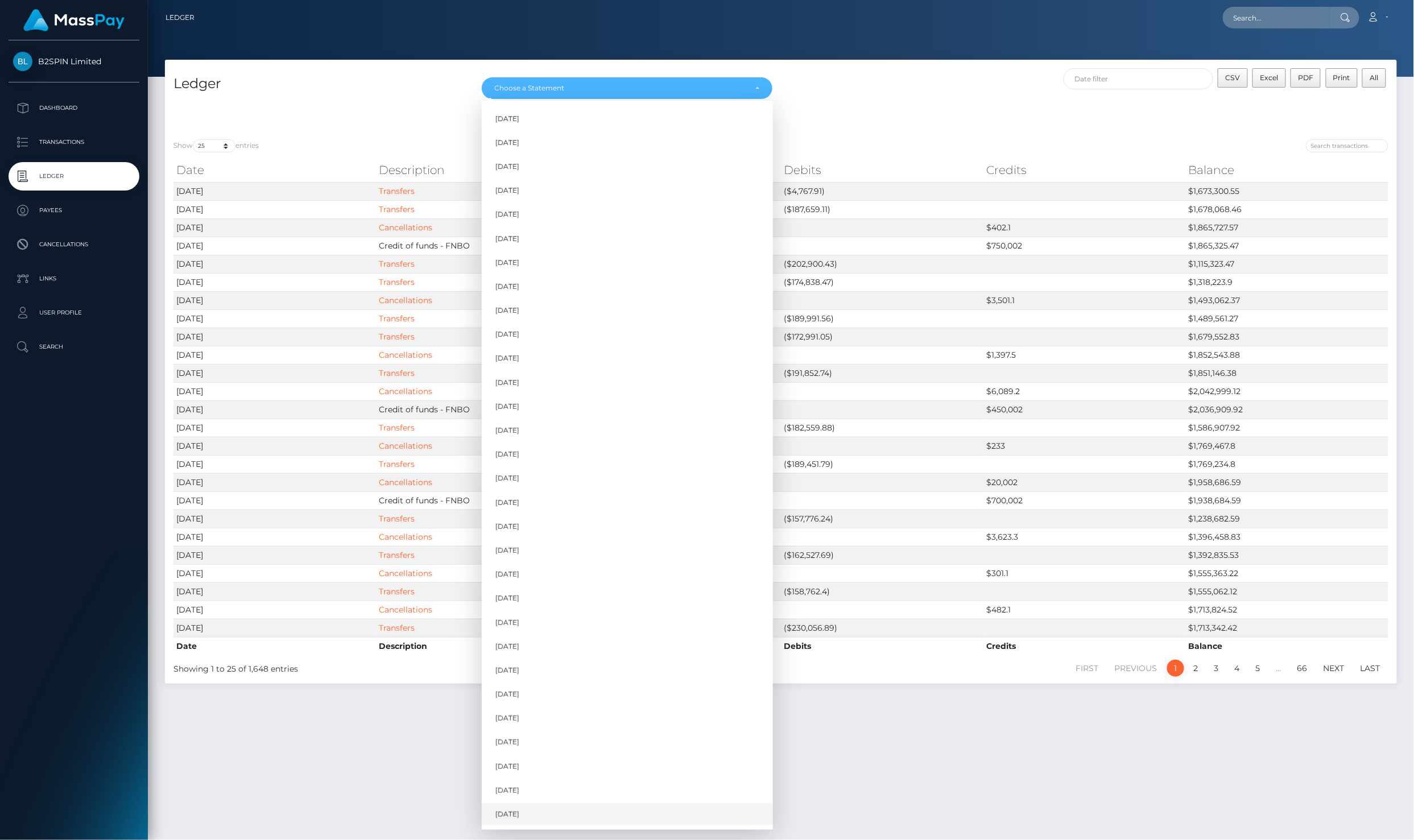
click at [590, 805] on link "[DATE]" at bounding box center [627, 815] width 291 height 21
select select "[DATE]"
